Goal: Register for event/course

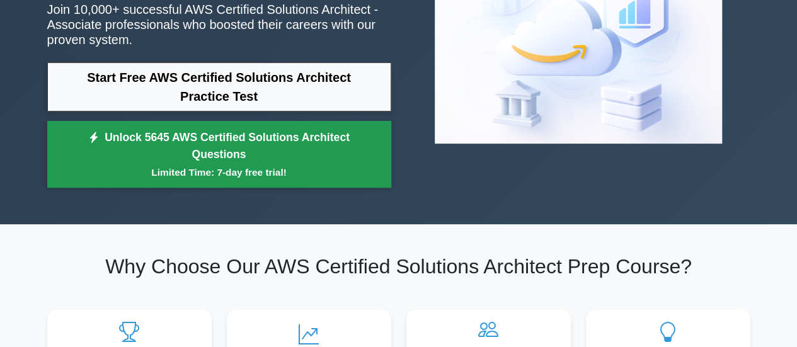
scroll to position [105, 0]
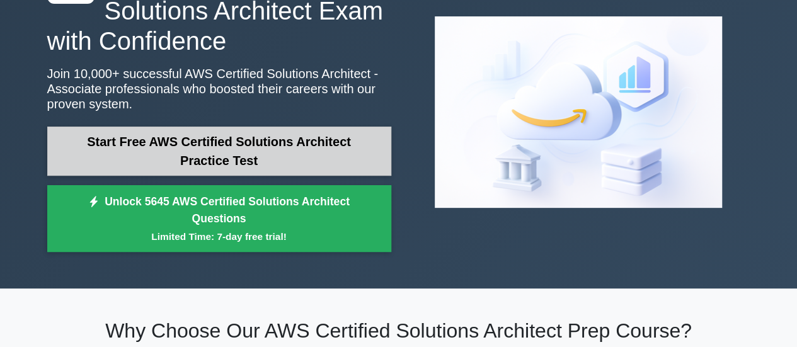
click at [296, 163] on link "Start Free AWS Certified Solutions Architect Practice Test" at bounding box center [219, 151] width 344 height 49
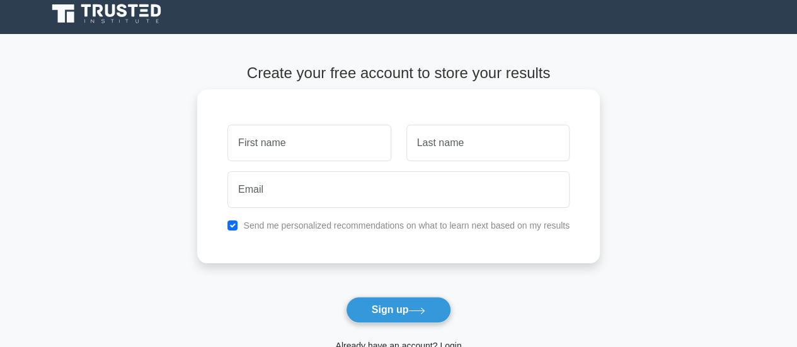
scroll to position [7, 0]
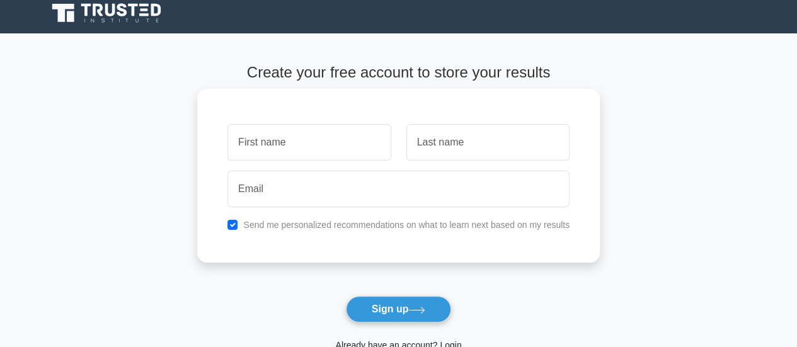
click at [331, 149] on input "text" at bounding box center [308, 142] width 163 height 37
type input "[PERSON_NAME]"
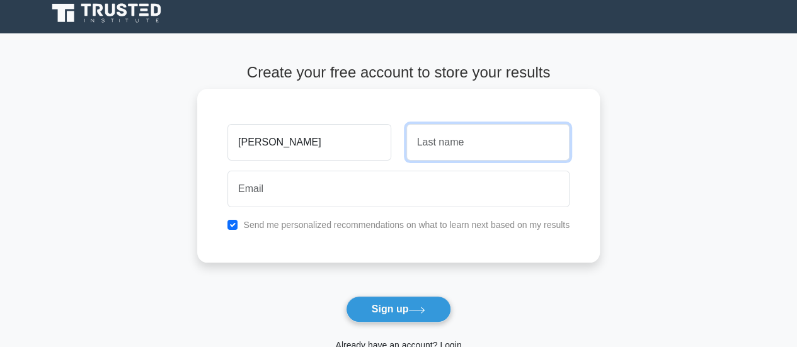
click at [435, 144] on input "text" at bounding box center [487, 142] width 163 height 37
type input "[PERSON_NAME]"
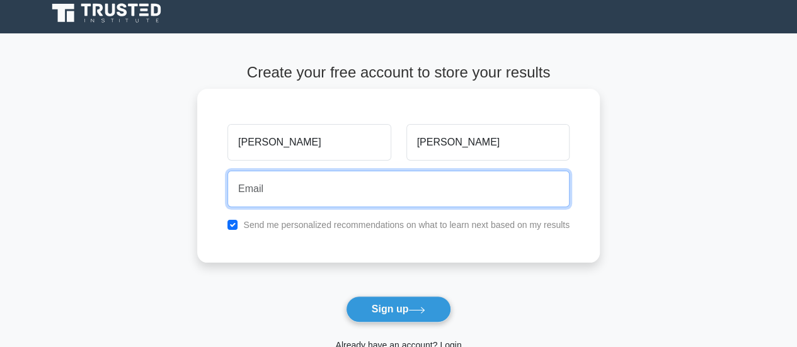
click at [402, 193] on input "email" at bounding box center [398, 189] width 342 height 37
type input "[EMAIL_ADDRESS][DOMAIN_NAME]"
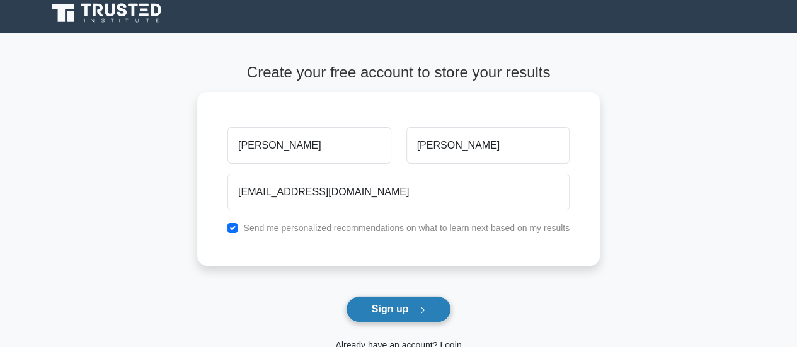
click at [403, 301] on button "Sign up" at bounding box center [399, 309] width 106 height 26
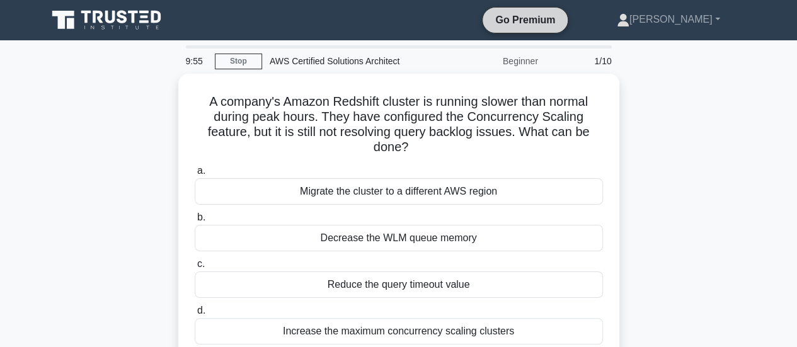
click at [563, 20] on link "Go Premium" at bounding box center [525, 20] width 75 height 16
